Goal: Transaction & Acquisition: Purchase product/service

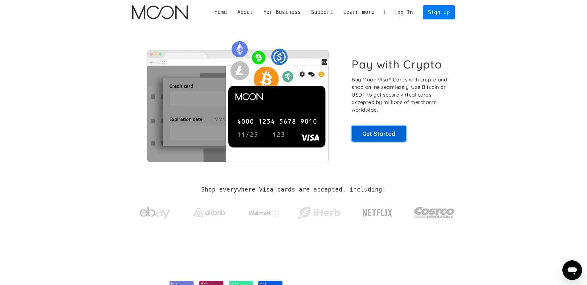
click at [391, 129] on link "Get Started" at bounding box center [379, 133] width 55 height 15
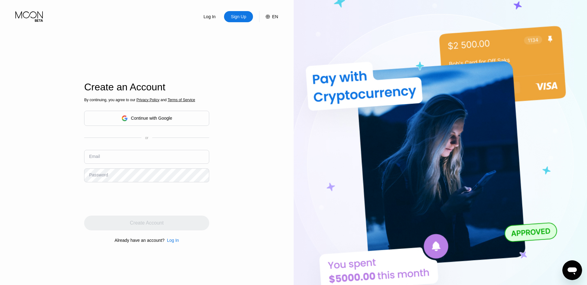
click at [171, 123] on div "Continue with Google" at bounding box center [146, 118] width 51 height 10
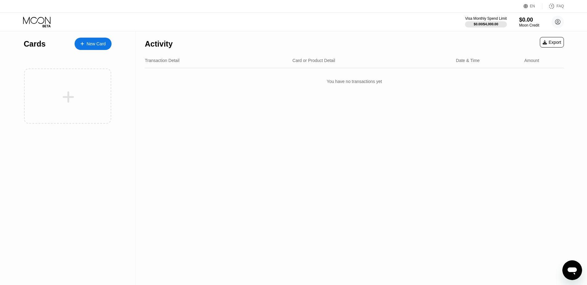
click at [436, 51] on div "Activity Export" at bounding box center [354, 42] width 419 height 22
click at [98, 48] on div "New Card" at bounding box center [93, 44] width 37 height 12
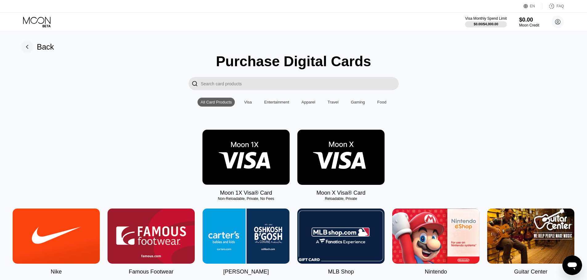
click at [279, 89] on input "Search card products" at bounding box center [300, 83] width 198 height 13
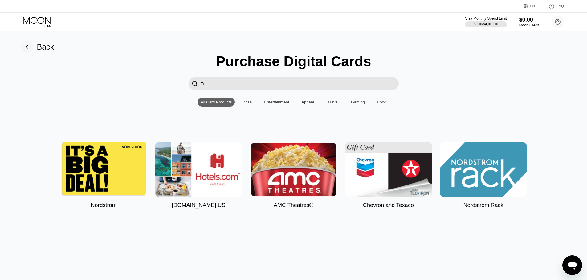
type input "T"
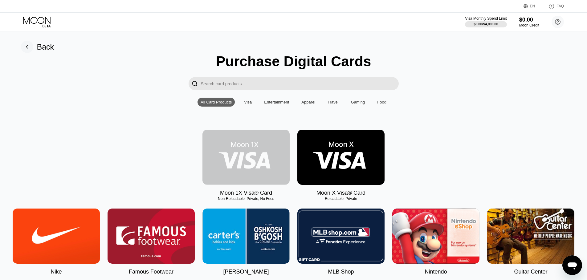
click at [260, 177] on img at bounding box center [246, 157] width 87 height 55
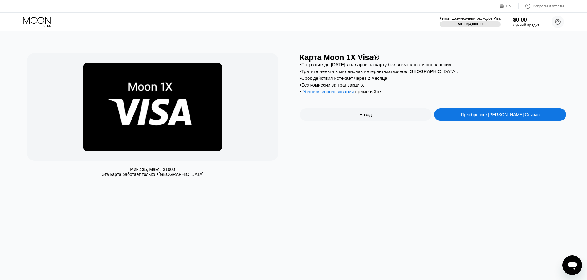
click at [279, 214] on div "Мин.: $ 5 , Макс.: $ 1000 Эта карта работает только в Соединённых Штатах Карта …" at bounding box center [294, 155] width 592 height 249
click at [470, 117] on div "Приобретите Карту Прямо Сейчас" at bounding box center [500, 114] width 79 height 5
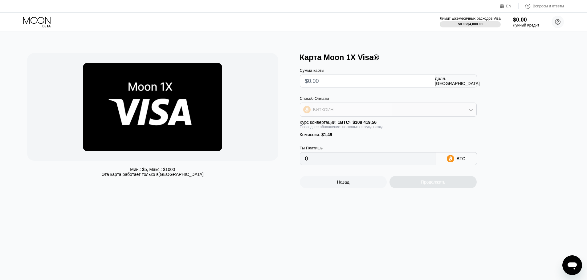
click at [380, 112] on div "БИТКОИН" at bounding box center [388, 110] width 176 height 12
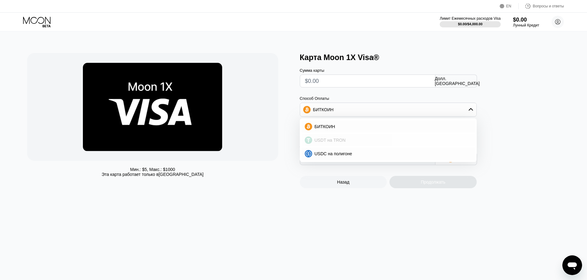
click at [350, 142] on div "USDT на TRON" at bounding box center [392, 140] width 160 height 5
type input "0.00"
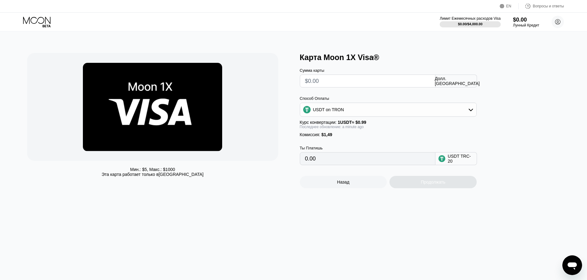
click at [376, 137] on div "Комиссия : $1,49" at bounding box center [388, 134] width 177 height 5
click at [357, 87] on input "text" at bounding box center [367, 81] width 125 height 12
type input "$1"
type input "2.52"
type input "$2"
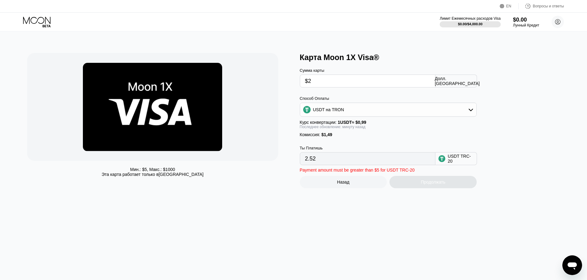
type input "3.53"
type input "$3"
type input "4.54"
type input "$4"
type input "5.55"
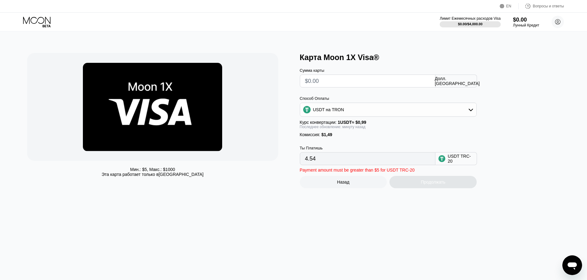
type input "0.00"
type input "$4"
type input "5.55"
type input "0.00"
type input "$5"
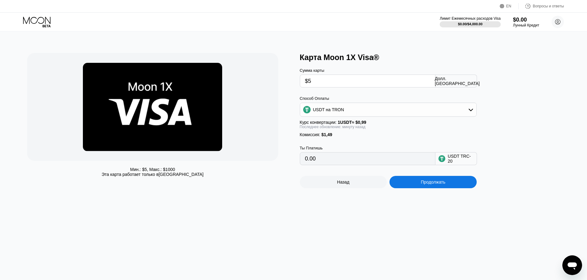
type input "6.56"
type input "$6"
type input "7.57"
type input "$6"
click at [357, 91] on div "Сумма карты $6 Долл. США Способ Оплаты USDT на TRON Курс конвертации: 1 USDT ≈ …" at bounding box center [398, 113] width 197 height 103
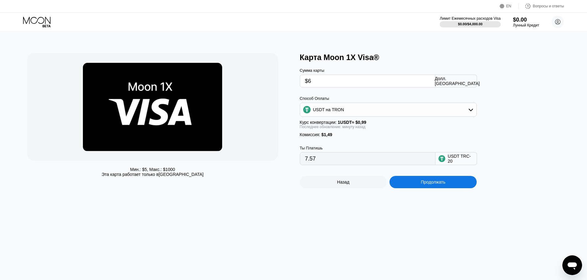
click at [372, 112] on div "USDT на TRON" at bounding box center [388, 110] width 176 height 12
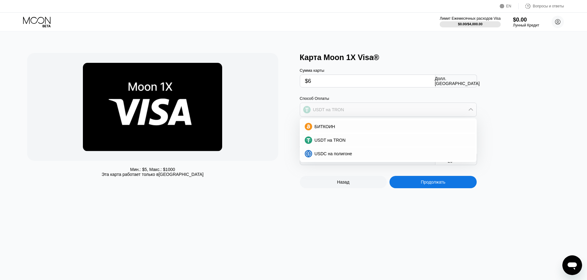
click at [372, 112] on div "USDT на TRON" at bounding box center [388, 110] width 176 height 12
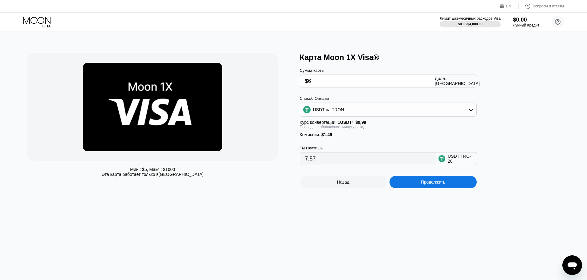
click at [373, 129] on div "Последнее обновление: минуту назад" at bounding box center [388, 127] width 177 height 4
click at [357, 116] on div "USDT на TRON" at bounding box center [388, 110] width 176 height 12
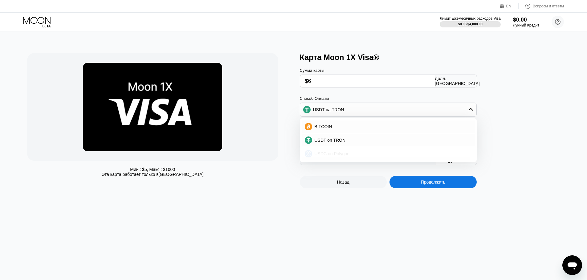
click at [335, 150] on div "USDC on Polygon" at bounding box center [388, 154] width 173 height 12
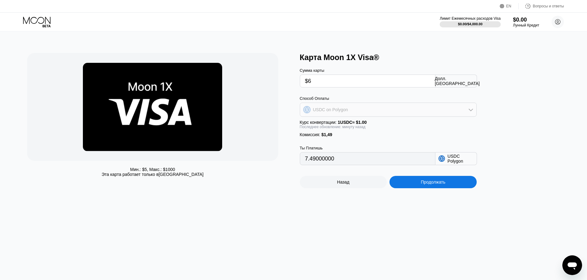
click at [359, 113] on div "USDC on Polygon" at bounding box center [388, 110] width 176 height 12
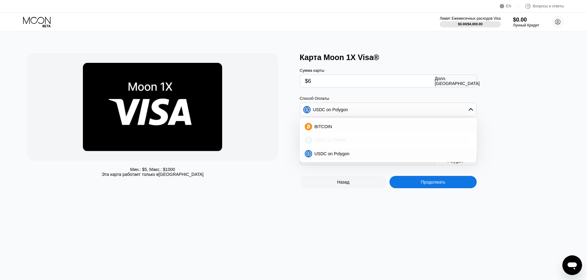
click at [344, 140] on div "USDT on TRON" at bounding box center [392, 140] width 160 height 5
type input "7.57"
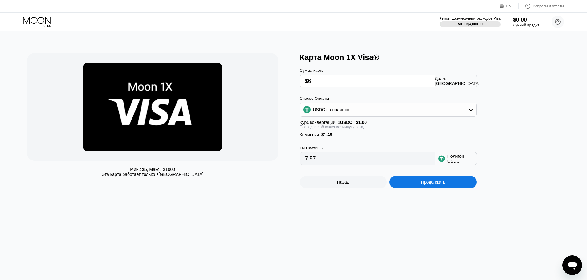
click at [365, 137] on div "Комиссия : $1,49" at bounding box center [388, 134] width 177 height 5
drag, startPoint x: 319, startPoint y: 165, endPoint x: 290, endPoint y: 162, distance: 29.4
click at [290, 162] on div "Мин.: $ 5 , Макс.: $ 1000 Эта карта работает только в Соединённых Штатах Карта …" at bounding box center [293, 120] width 533 height 135
click at [263, 171] on div "Мин.: $ 5 , Макс.: $ 1000 Эта карта работает только в Соединённых Штатах" at bounding box center [152, 172] width 251 height 10
click at [355, 117] on div "USDC на полигоне" at bounding box center [388, 110] width 177 height 14
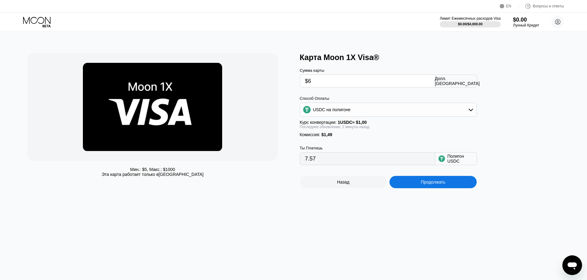
click at [353, 115] on div "USDC на полигоне" at bounding box center [388, 110] width 176 height 12
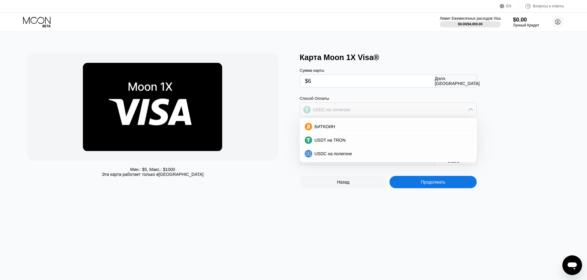
click at [353, 115] on div "USDC на полигоне" at bounding box center [388, 110] width 176 height 12
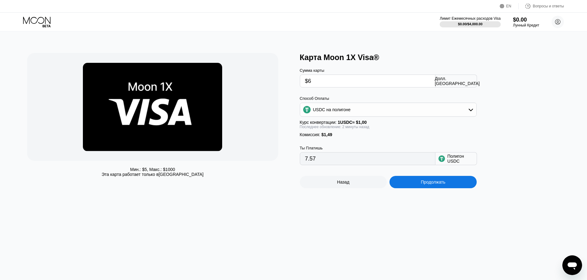
click at [340, 135] on div "Способ Оплаты USDC на полигоне Курс конвертации: 1 USDC ≈ $1,00 Последнее обнов…" at bounding box center [388, 116] width 177 height 41
click at [312, 72] on div "Сумма карты" at bounding box center [368, 70] width 136 height 5
click at [313, 77] on input "$6" at bounding box center [367, 81] width 125 height 12
type input "0.00"
type input "$4"
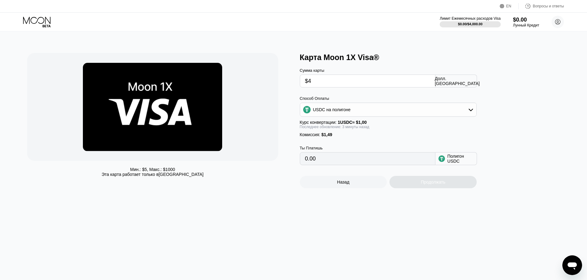
type input "5.55"
type input "0.00"
type input "$5"
type input "6.56"
type input "$5"
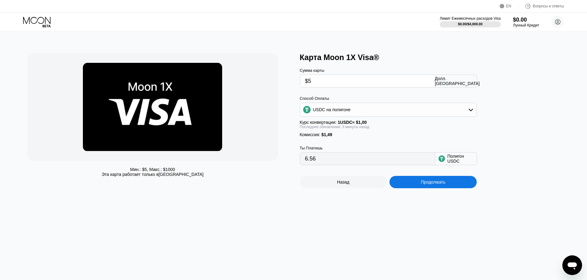
click at [358, 93] on div "Сумма карты $5 Долл. США Способ Оплаты USDC на полигоне Курс конвертации: 1 USD…" at bounding box center [398, 113] width 197 height 103
click at [352, 101] on div "Способ Оплаты" at bounding box center [388, 98] width 177 height 5
click at [351, 106] on div "USDC на полигоне" at bounding box center [388, 110] width 176 height 12
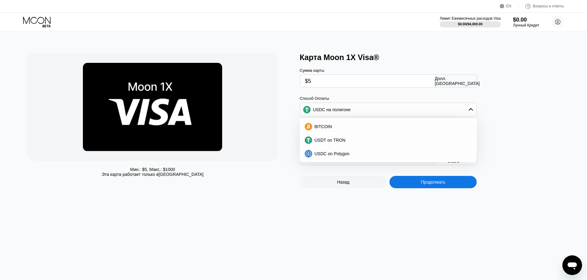
click at [351, 106] on div "USDC на полигоне" at bounding box center [388, 110] width 176 height 12
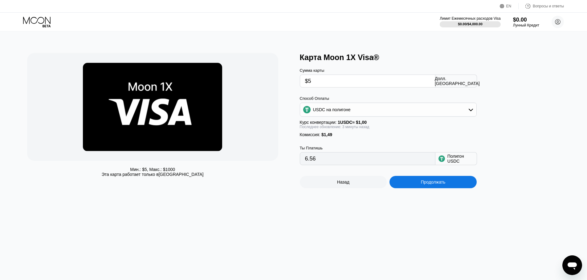
drag, startPoint x: 335, startPoint y: 141, endPoint x: 355, endPoint y: 143, distance: 20.2
click at [342, 137] on div "Комиссия : $1,49" at bounding box center [388, 134] width 177 height 5
click at [359, 115] on div "USDC на полигоне" at bounding box center [388, 110] width 176 height 12
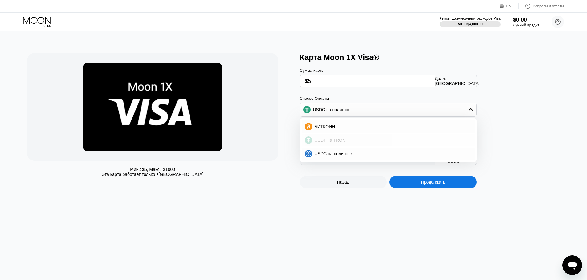
click at [334, 141] on span "USDT на TRON" at bounding box center [330, 140] width 31 height 5
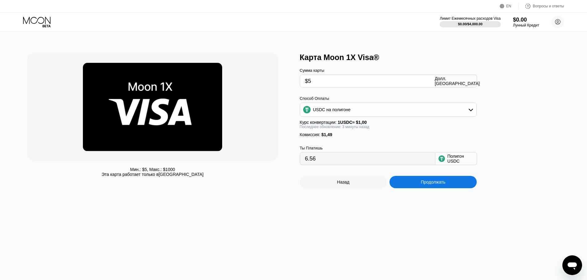
click at [267, 142] on div at bounding box center [152, 107] width 251 height 108
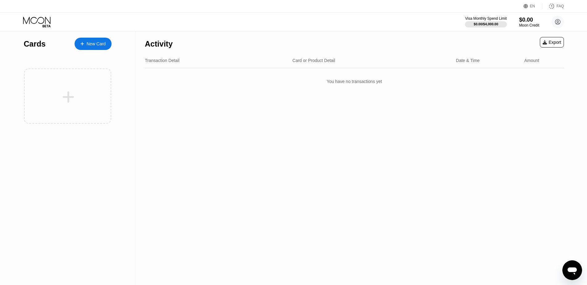
click at [48, 17] on icon at bounding box center [37, 22] width 29 height 11
click at [40, 20] on icon at bounding box center [37, 22] width 29 height 11
